Goal: Task Accomplishment & Management: Use online tool/utility

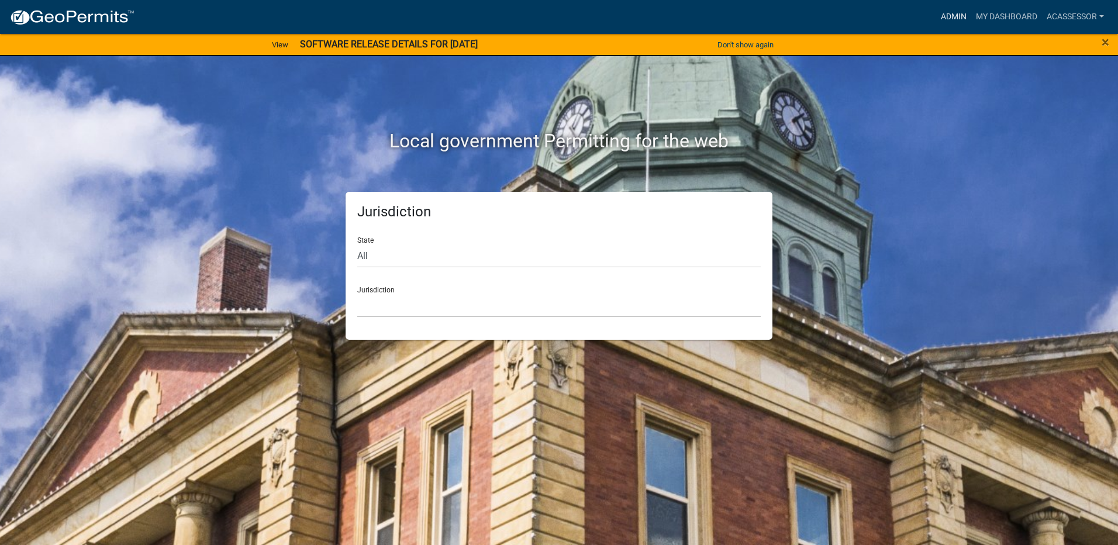
click at [948, 14] on link "Admin" at bounding box center [954, 17] width 35 height 22
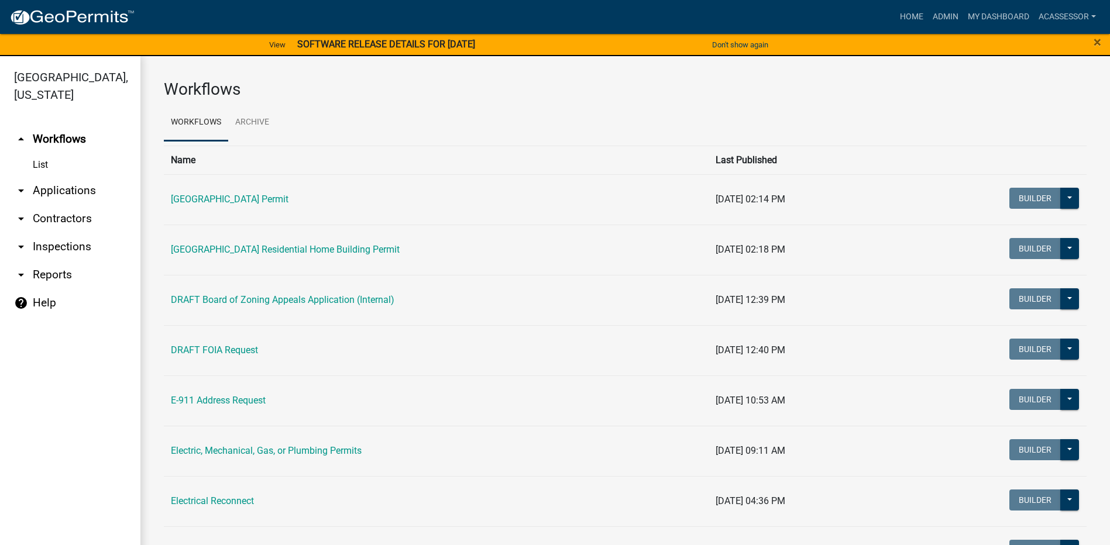
click at [97, 192] on link "arrow_drop_down Applications" at bounding box center [70, 191] width 140 height 28
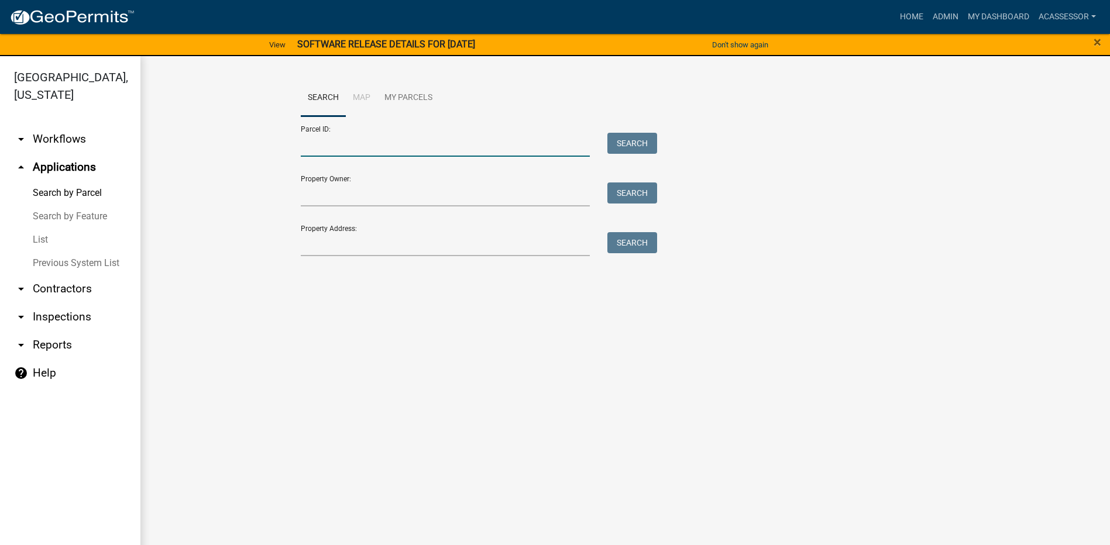
click at [387, 147] on input "Parcel ID:" at bounding box center [446, 145] width 290 height 24
click at [313, 195] on input "Property Owner:" at bounding box center [446, 195] width 290 height 24
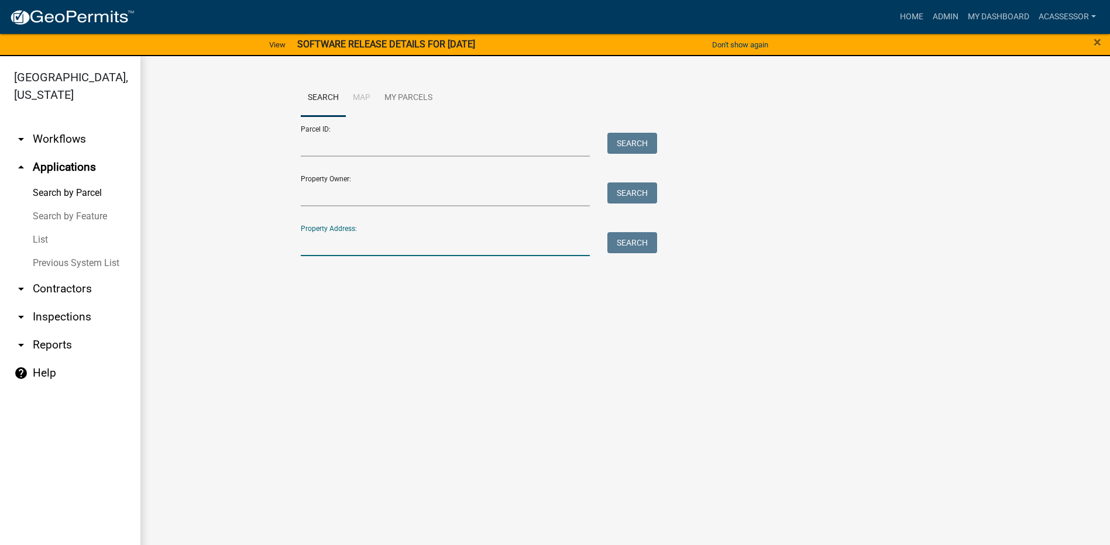
click at [312, 242] on input "Property Address:" at bounding box center [446, 244] width 290 height 24
type input "[STREET_ADDRESS]"
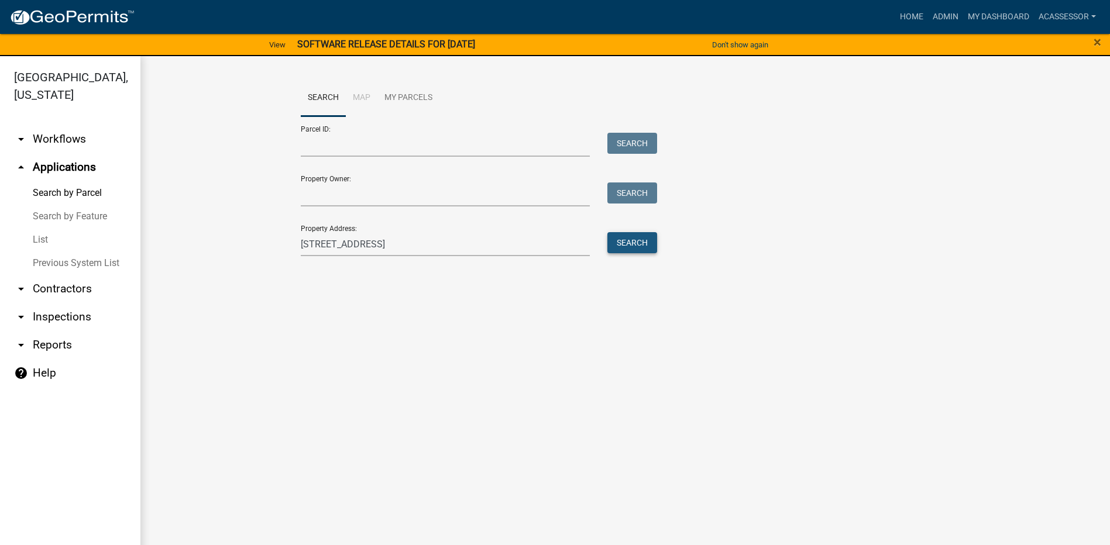
click at [639, 247] on button "Search" at bounding box center [632, 242] width 50 height 21
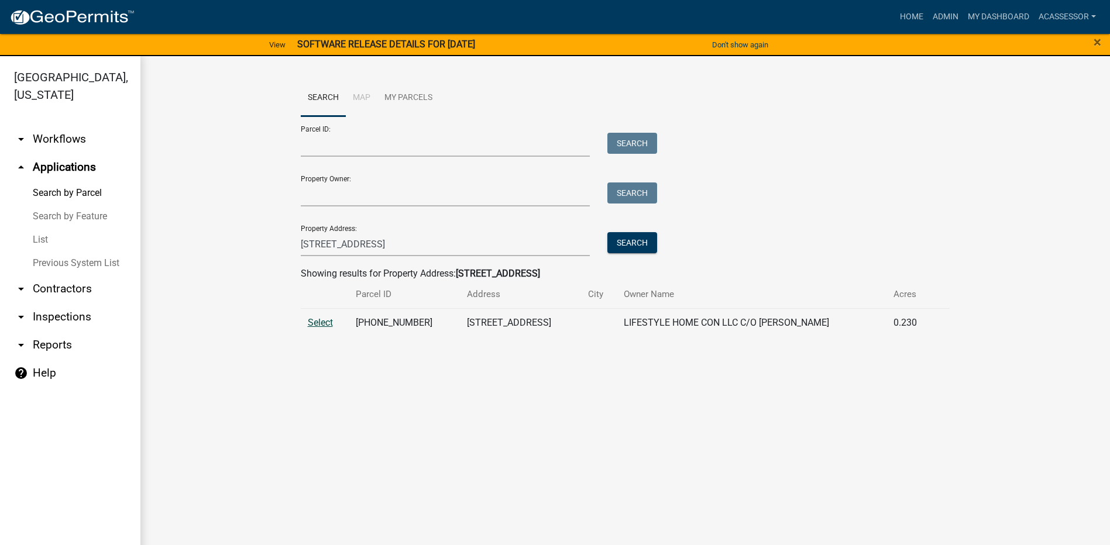
click at [312, 324] on span "Select" at bounding box center [320, 322] width 25 height 11
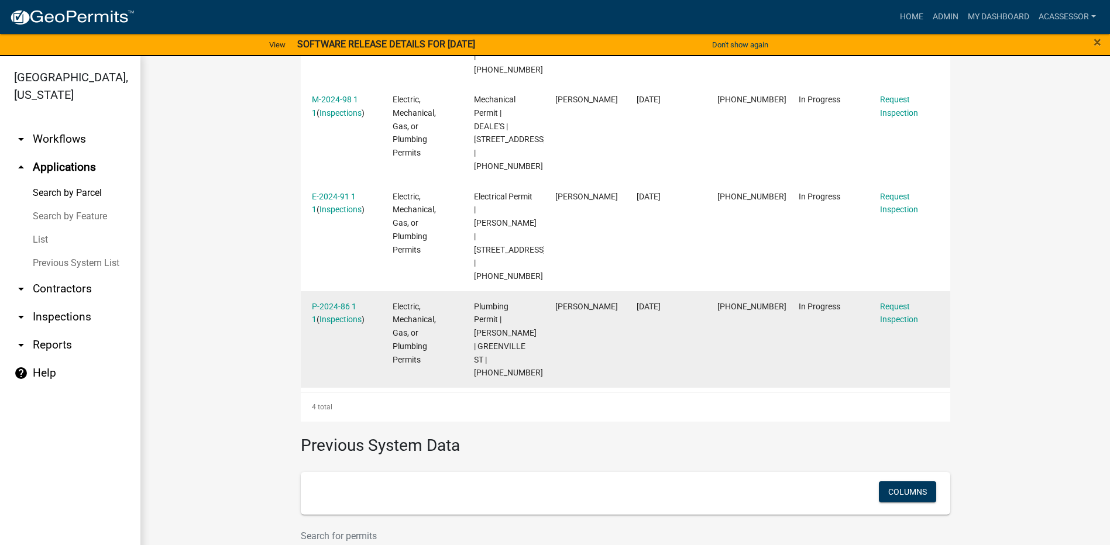
scroll to position [493, 0]
